Goal: Information Seeking & Learning: Learn about a topic

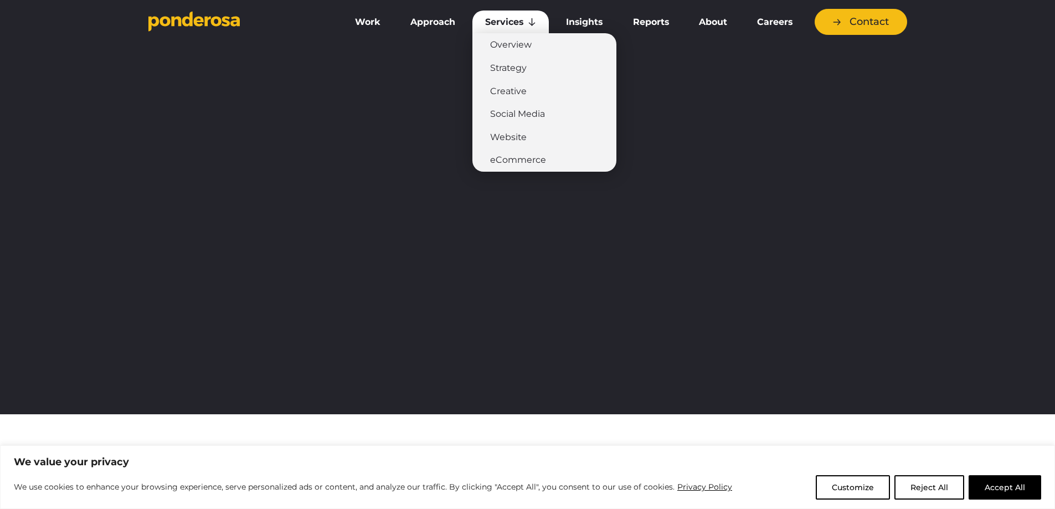
click at [522, 22] on link "Services" at bounding box center [510, 22] width 76 height 23
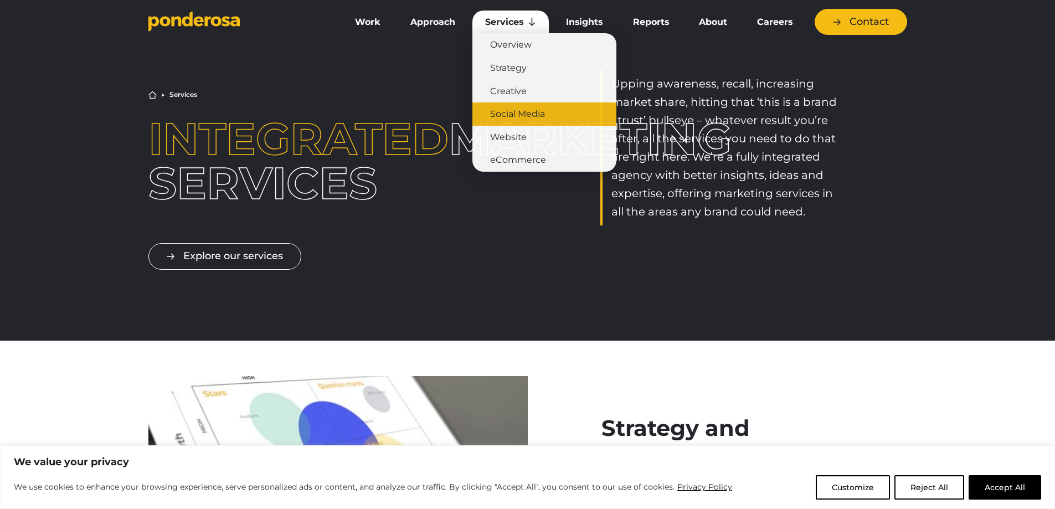
click at [543, 111] on link "Social Media" at bounding box center [544, 113] width 144 height 23
